Goal: Task Accomplishment & Management: Manage account settings

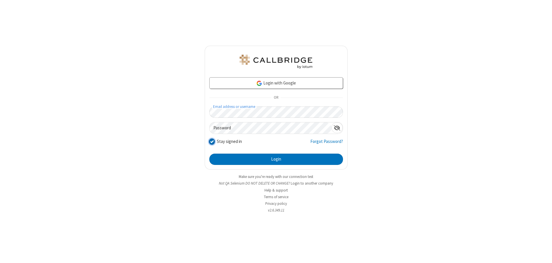
click at [212, 141] on input "Stay signed in" at bounding box center [211, 141] width 5 height 6
checkbox input "false"
click at [276, 159] on button "Login" at bounding box center [276, 159] width 134 height 12
